Goal: Navigation & Orientation: Find specific page/section

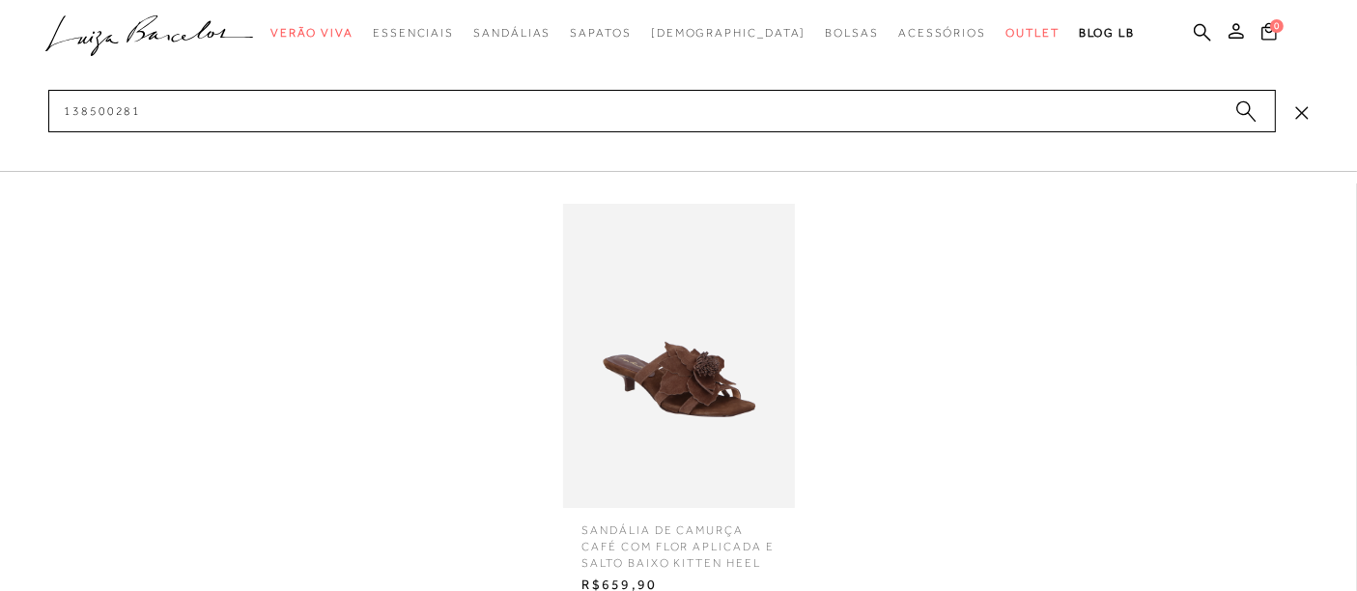
type input "138500281"
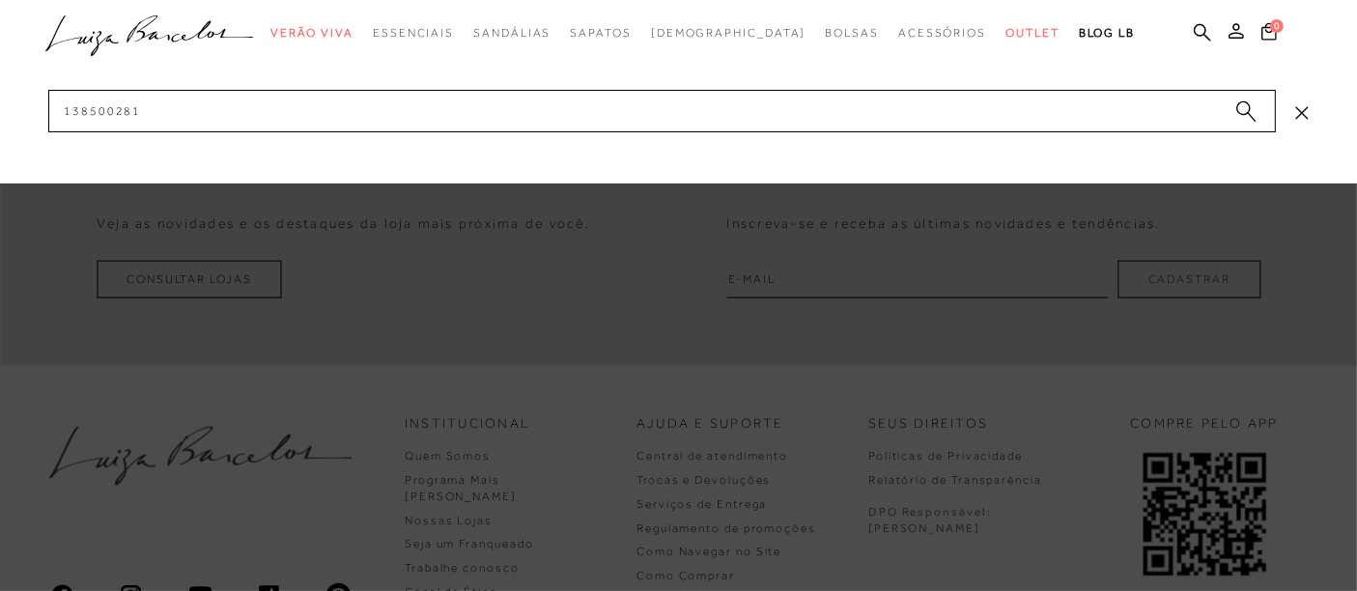
click at [163, 15] on icon ".a{fill-rule:evenodd;}" at bounding box center [149, 35] width 209 height 41
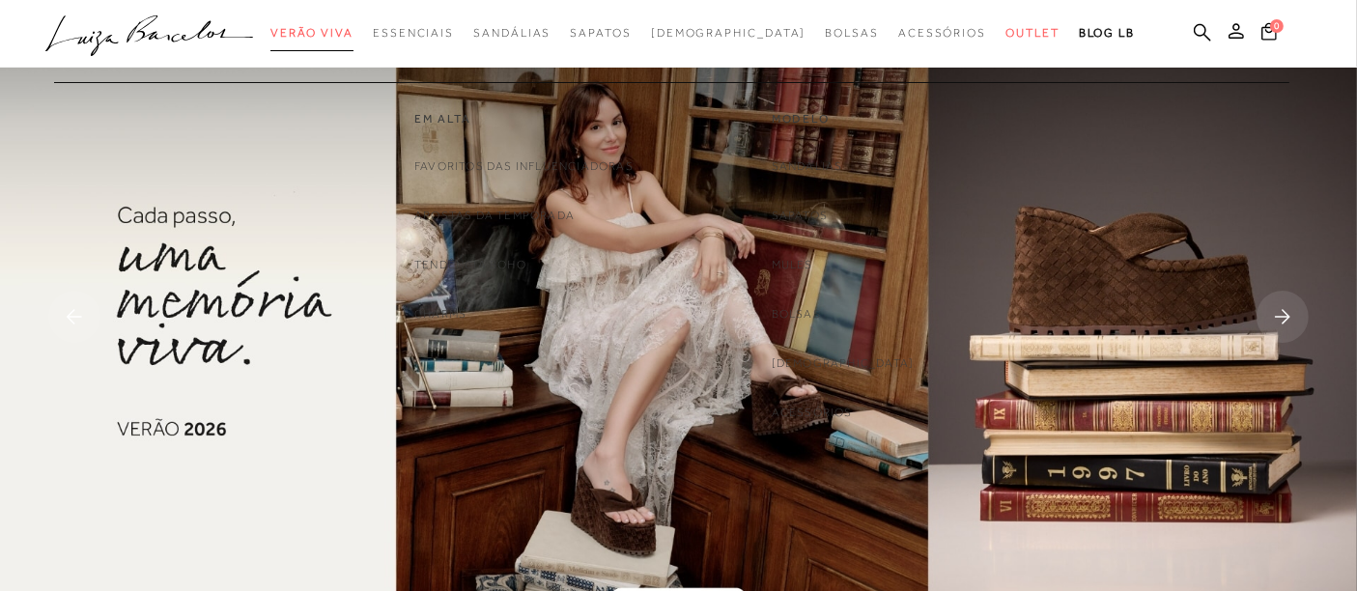
click at [354, 31] on span "Verão Viva" at bounding box center [311, 33] width 83 height 14
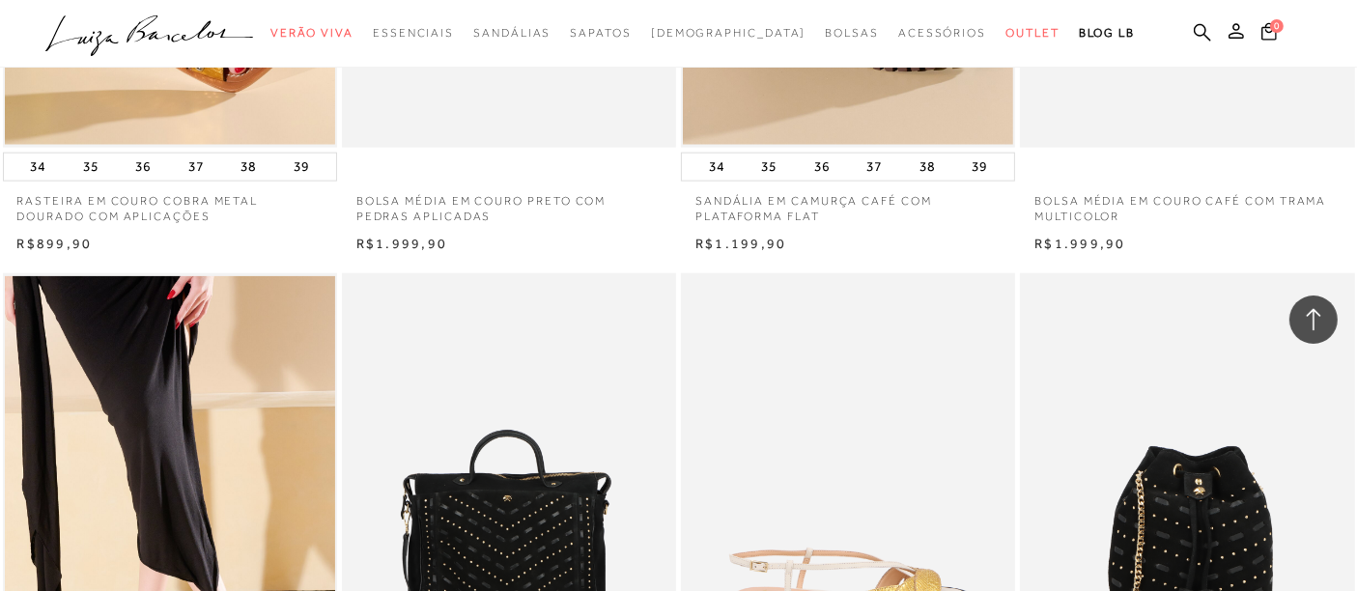
scroll to position [2790, 0]
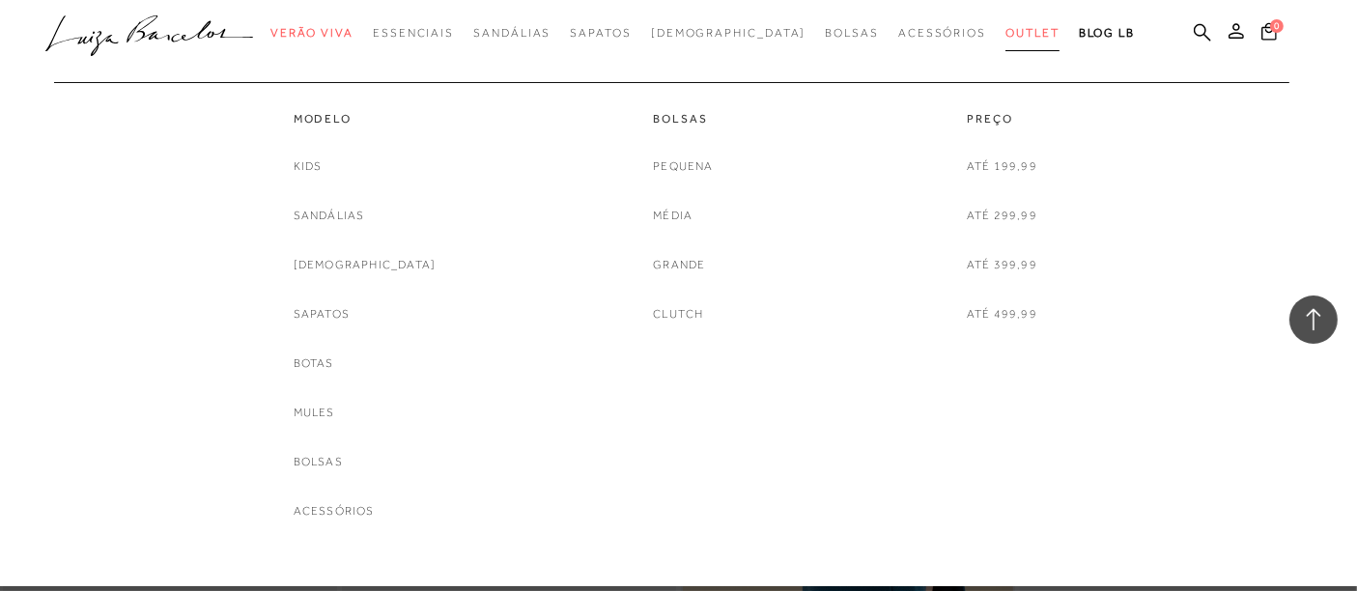
click at [1006, 31] on span "Outlet" at bounding box center [1033, 33] width 54 height 14
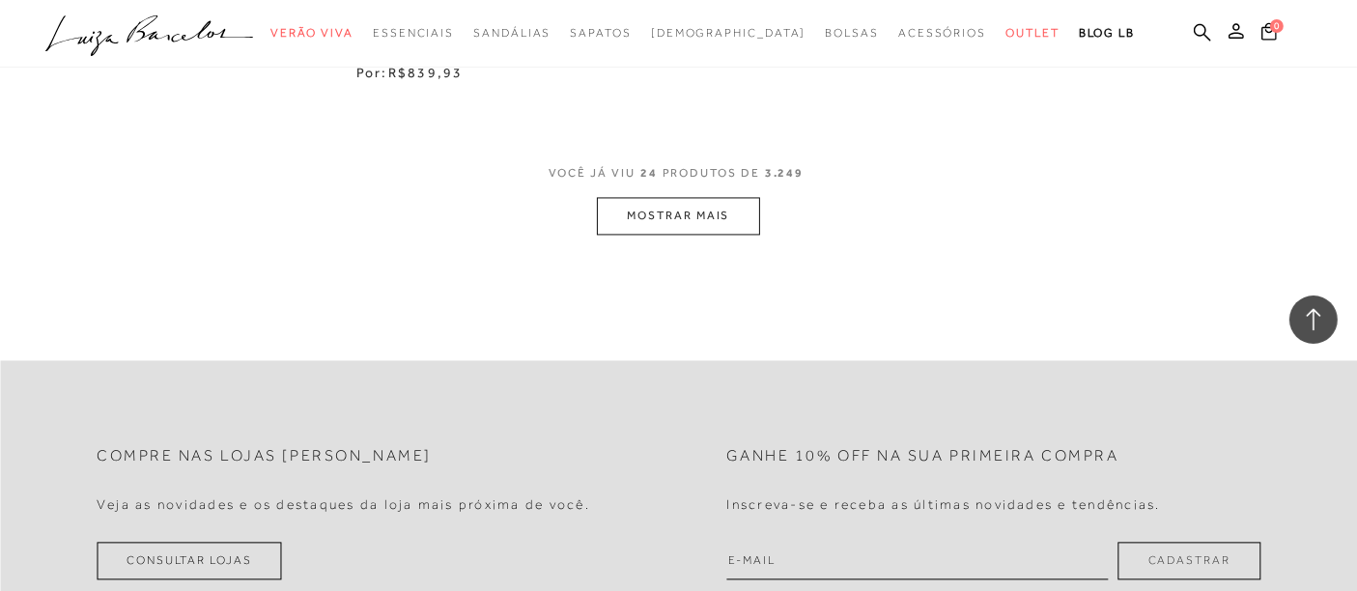
scroll to position [4079, 0]
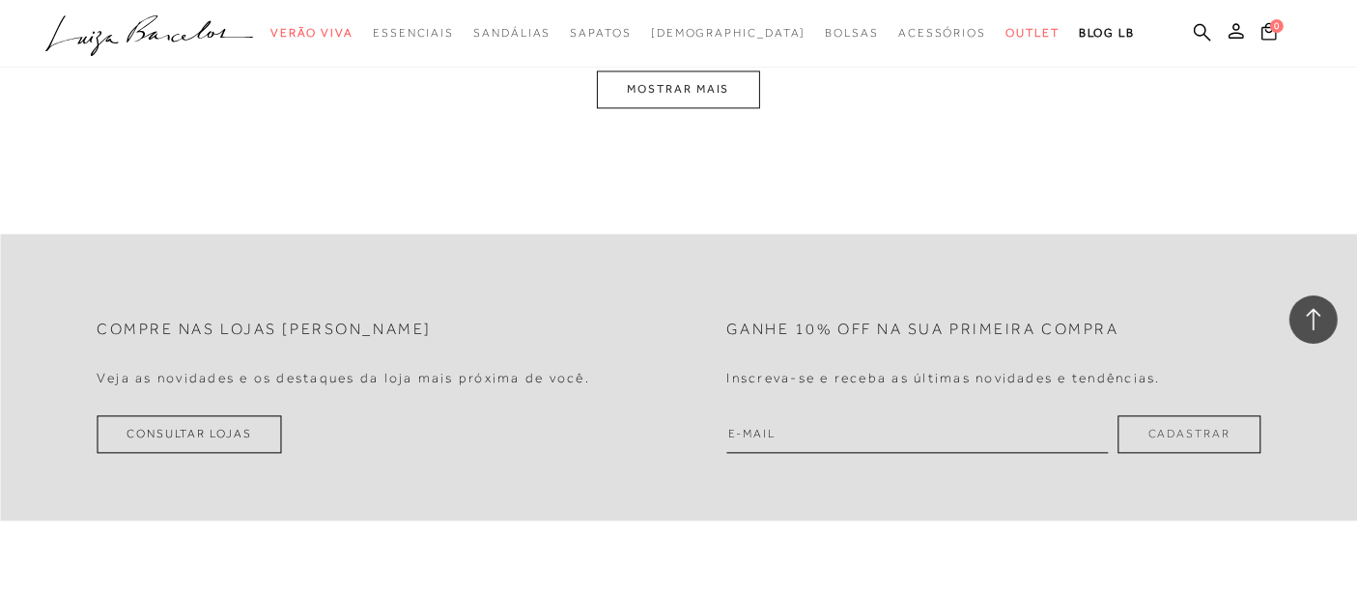
click at [667, 98] on button "MOSTRAR MAIS" at bounding box center [678, 90] width 162 height 38
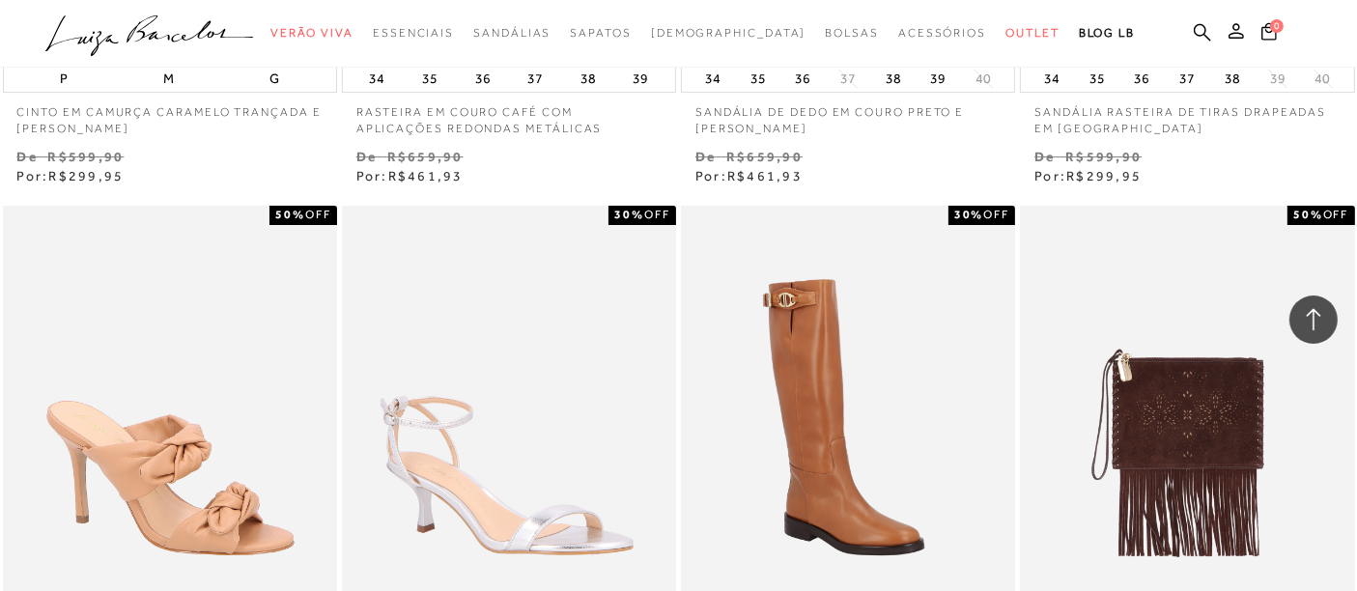
scroll to position [6190, 0]
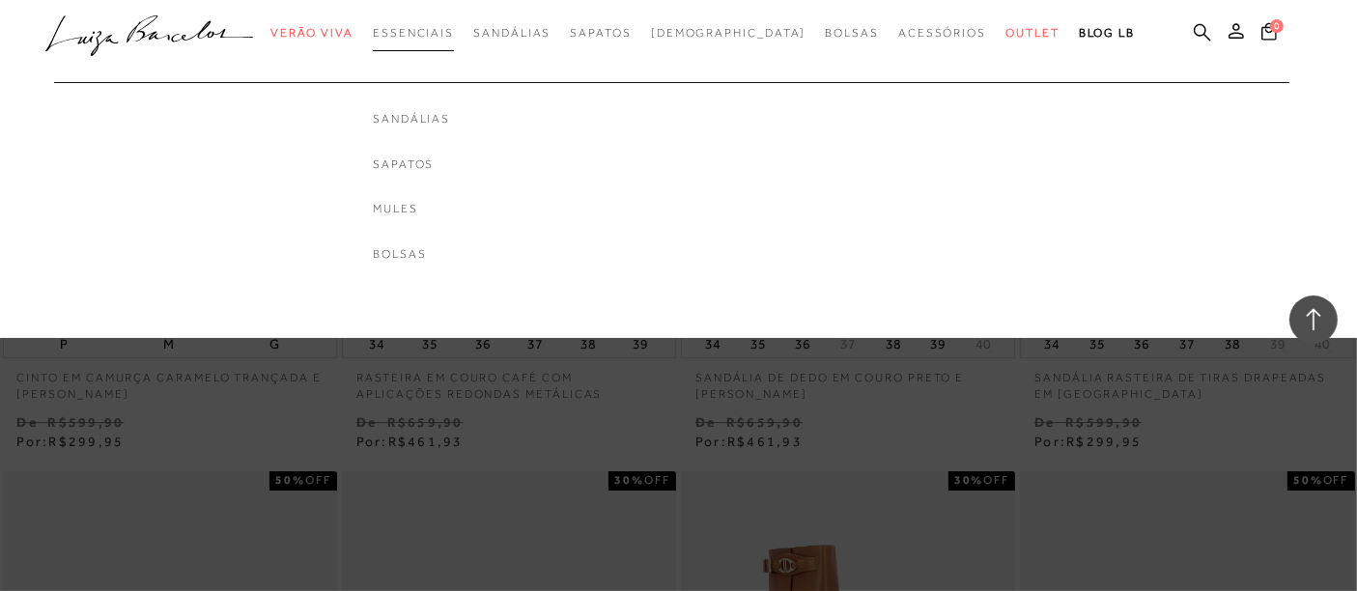
click at [454, 32] on span "Essenciais" at bounding box center [413, 33] width 81 height 14
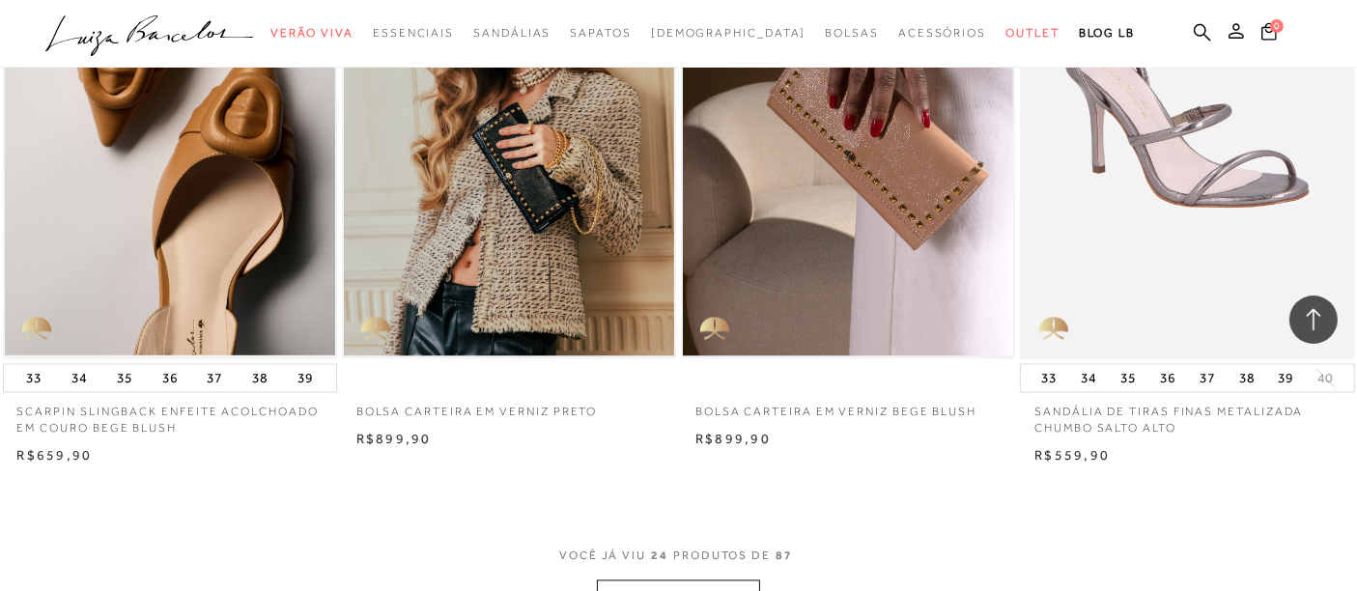
scroll to position [3434, 0]
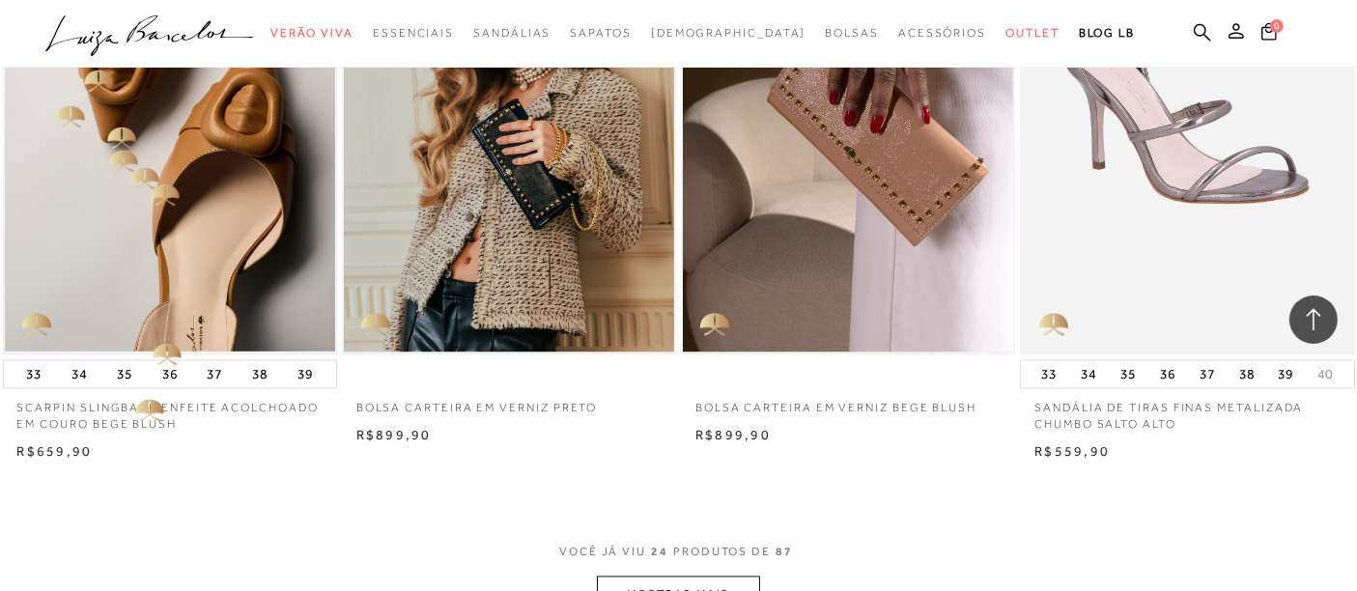
click at [93, 51] on icon at bounding box center [105, 43] width 28 height 25
